Goal: Transaction & Acquisition: Book appointment/travel/reservation

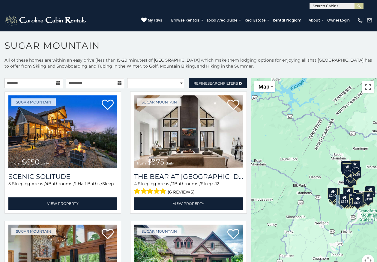
click at [56, 83] on icon at bounding box center [58, 83] width 4 height 4
click at [58, 81] on icon at bounding box center [58, 83] width 4 height 4
click at [56, 83] on icon at bounding box center [58, 83] width 4 height 4
click at [58, 84] on icon at bounding box center [58, 83] width 4 height 4
click at [117, 81] on icon at bounding box center [119, 83] width 4 height 4
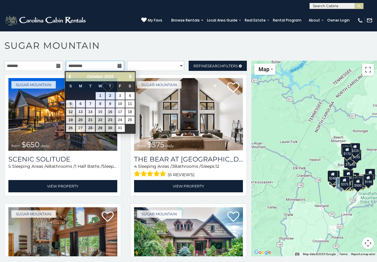
click at [94, 65] on input "text" at bounding box center [95, 66] width 58 height 10
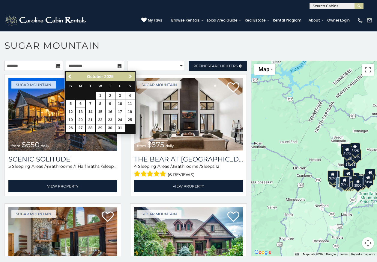
click at [131, 75] on span "Next" at bounding box center [130, 76] width 5 height 5
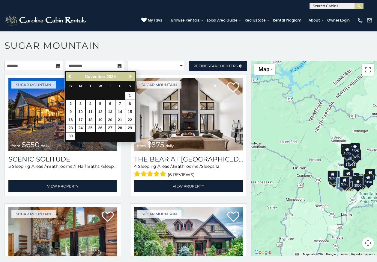
click at [130, 74] on link "Next" at bounding box center [129, 76] width 7 height 7
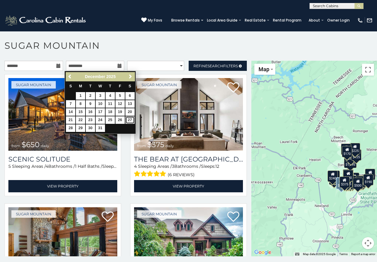
click at [130, 117] on link "27" at bounding box center [129, 120] width 9 height 7
type input "**********"
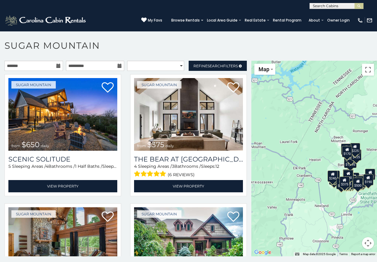
click at [56, 64] on icon at bounding box center [58, 66] width 4 height 4
click at [46, 65] on input "text" at bounding box center [33, 66] width 58 height 10
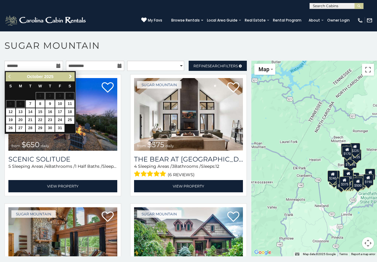
click at [69, 74] on span "Next" at bounding box center [70, 76] width 5 height 5
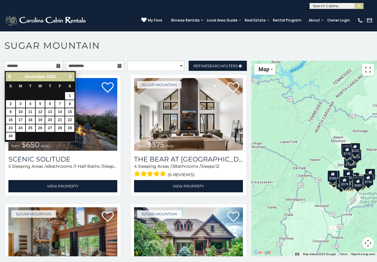
click at [69, 74] on link "Next" at bounding box center [69, 76] width 7 height 7
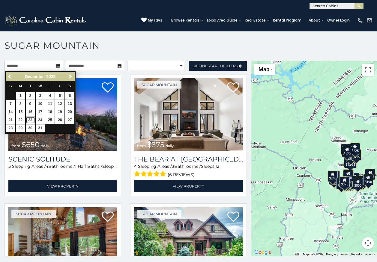
click at [30, 118] on link "23" at bounding box center [30, 120] width 9 height 7
type input "**********"
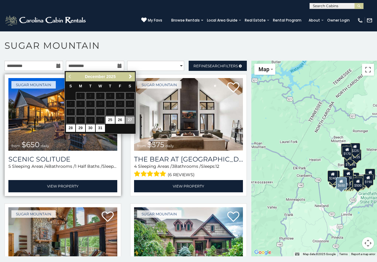
click at [44, 111] on img at bounding box center [62, 114] width 109 height 73
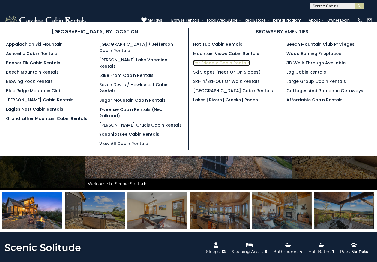
click at [214, 60] on link "Pet Friendly Cabin Rentals" at bounding box center [221, 63] width 57 height 6
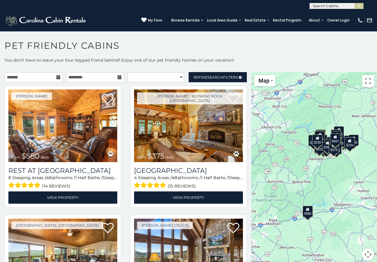
click at [55, 76] on div at bounding box center [33, 77] width 58 height 10
click at [57, 76] on icon at bounding box center [58, 77] width 4 height 4
click at [58, 78] on icon at bounding box center [58, 77] width 4 height 4
click at [117, 77] on icon at bounding box center [119, 77] width 4 height 4
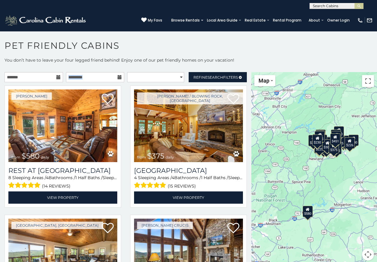
click at [119, 78] on div at bounding box center [95, 77] width 58 height 10
click at [119, 78] on icon at bounding box center [119, 77] width 4 height 4
click at [118, 78] on icon at bounding box center [119, 77] width 4 height 4
click at [117, 78] on icon at bounding box center [119, 77] width 4 height 4
click at [117, 79] on icon at bounding box center [119, 77] width 4 height 4
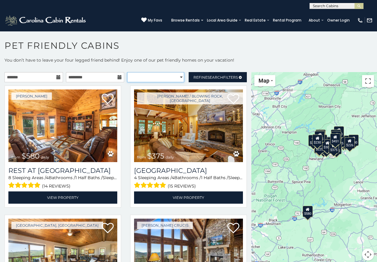
drag, startPoint x: 142, startPoint y: 76, endPoint x: 137, endPoint y: 76, distance: 5.1
click at [142, 76] on select "**********" at bounding box center [155, 77] width 57 height 10
click at [117, 78] on icon at bounding box center [119, 77] width 4 height 4
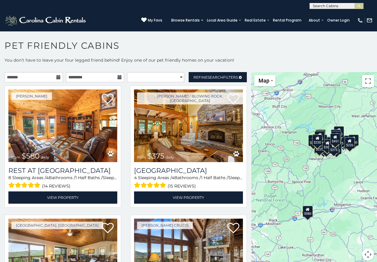
click at [117, 78] on icon at bounding box center [119, 77] width 4 height 4
click at [98, 77] on input "text" at bounding box center [95, 77] width 58 height 10
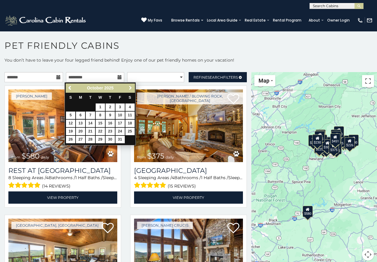
click at [131, 87] on span "Next" at bounding box center [130, 88] width 5 height 5
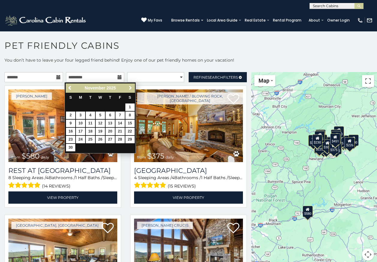
click at [131, 87] on span "Next" at bounding box center [130, 88] width 5 height 5
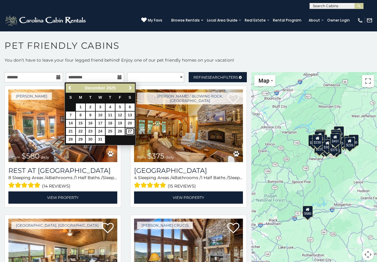
click at [127, 129] on link "27" at bounding box center [129, 131] width 9 height 7
type input "**********"
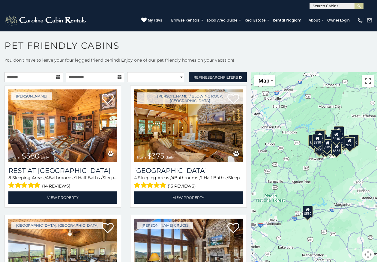
click at [56, 77] on icon at bounding box center [58, 77] width 4 height 4
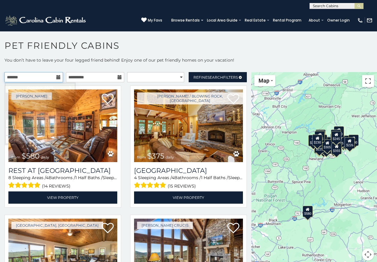
click at [44, 78] on input "text" at bounding box center [33, 77] width 58 height 10
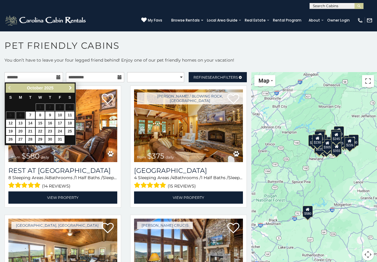
click at [69, 85] on link "Next" at bounding box center [69, 87] width 7 height 7
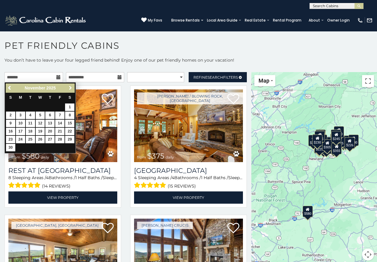
click at [69, 85] on link "Next" at bounding box center [69, 87] width 7 height 7
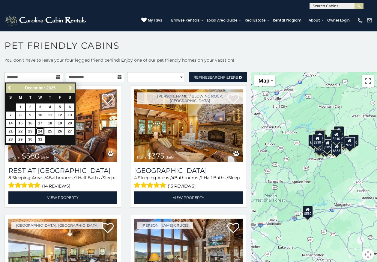
click at [37, 127] on tbody "1 2 3 4 5 6 7 8 9 10 11 12 13 14 15 16 17 18 19 20 21 22 23 24 25 26 27 28 29 3…" at bounding box center [40, 123] width 69 height 40
click at [38, 130] on link "24" at bounding box center [40, 131] width 9 height 7
type input "**********"
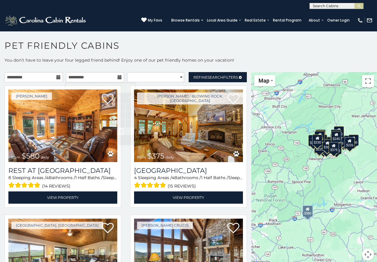
click at [120, 155] on div "Marion from $580 daily Rest at Mountain Crest 8 Sleeping Areas / 4 Bathrooms / …" at bounding box center [63, 149] width 126 height 126
